Goal: Information Seeking & Learning: Find specific page/section

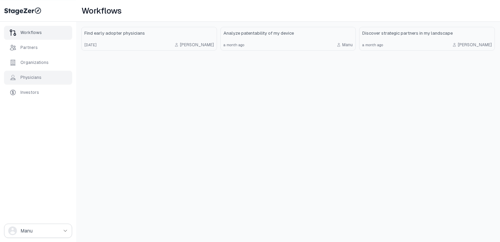
click at [45, 81] on div "Physicians" at bounding box center [38, 78] width 68 height 14
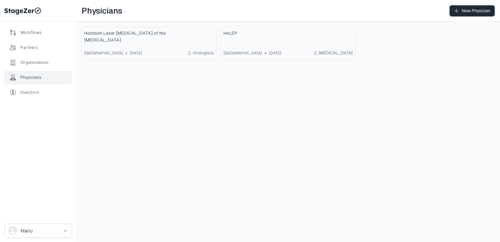
click at [483, 13] on div "New Physician" at bounding box center [472, 10] width 37 height 5
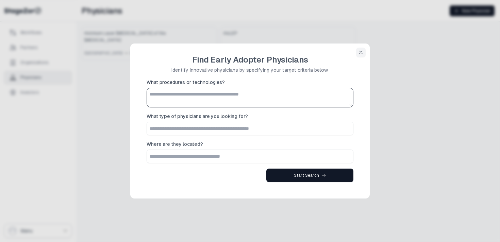
click at [286, 96] on textarea "What procedures or technologies?" at bounding box center [249, 97] width 203 height 16
click at [360, 50] on icon "button" at bounding box center [360, 52] width 5 height 5
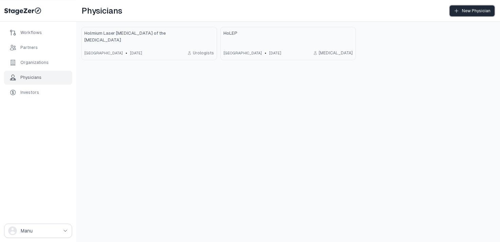
click at [473, 7] on button "New Physician" at bounding box center [472, 10] width 45 height 11
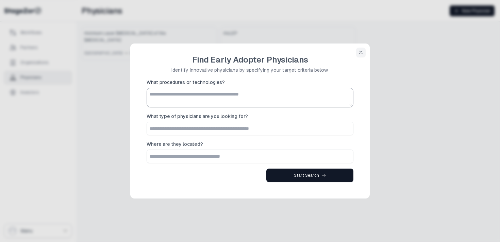
click at [215, 91] on textarea "What procedures or technologies?" at bounding box center [249, 97] width 203 height 16
type textarea "*"
click at [361, 50] on icon "button" at bounding box center [360, 52] width 5 height 5
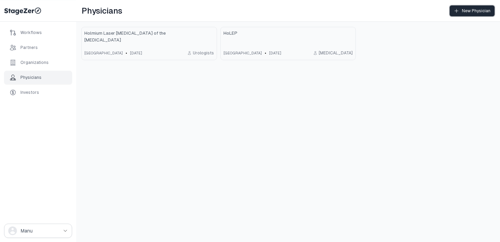
click at [471, 8] on div "New Physician" at bounding box center [472, 10] width 37 height 5
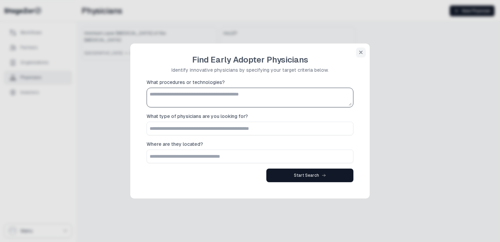
click at [270, 96] on textarea "What procedures or technologies?" at bounding box center [249, 97] width 203 height 16
type textarea "**********"
click at [259, 130] on input "What type of physicians are you looking for?" at bounding box center [250, 128] width 206 height 13
type input "**********"
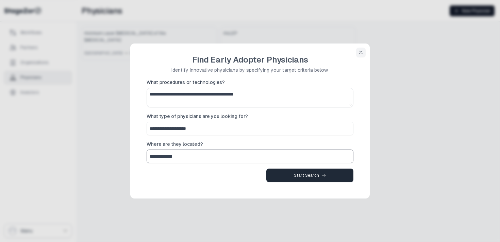
type input "**********"
click at [295, 171] on button "Start Search" at bounding box center [309, 176] width 87 height 14
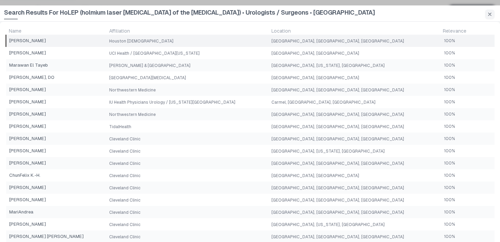
click at [126, 42] on span "Houston Methodist" at bounding box center [141, 41] width 64 height 5
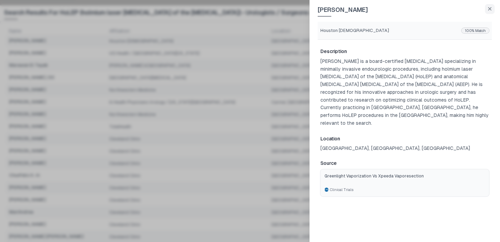
click at [368, 171] on link "Greenlight Vaporization vs Xpeeda Vaporesection Clinical Trials" at bounding box center [404, 182] width 169 height 27
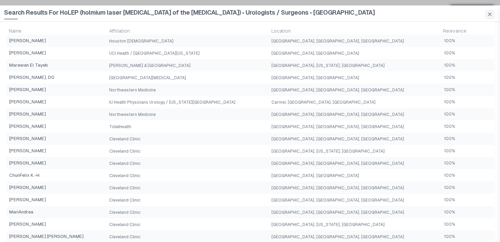
click at [91, 68] on div at bounding box center [250, 121] width 500 height 242
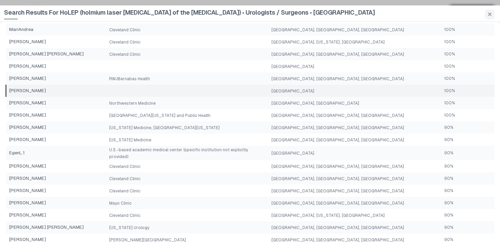
scroll to position [297, 0]
